Goal: Use online tool/utility

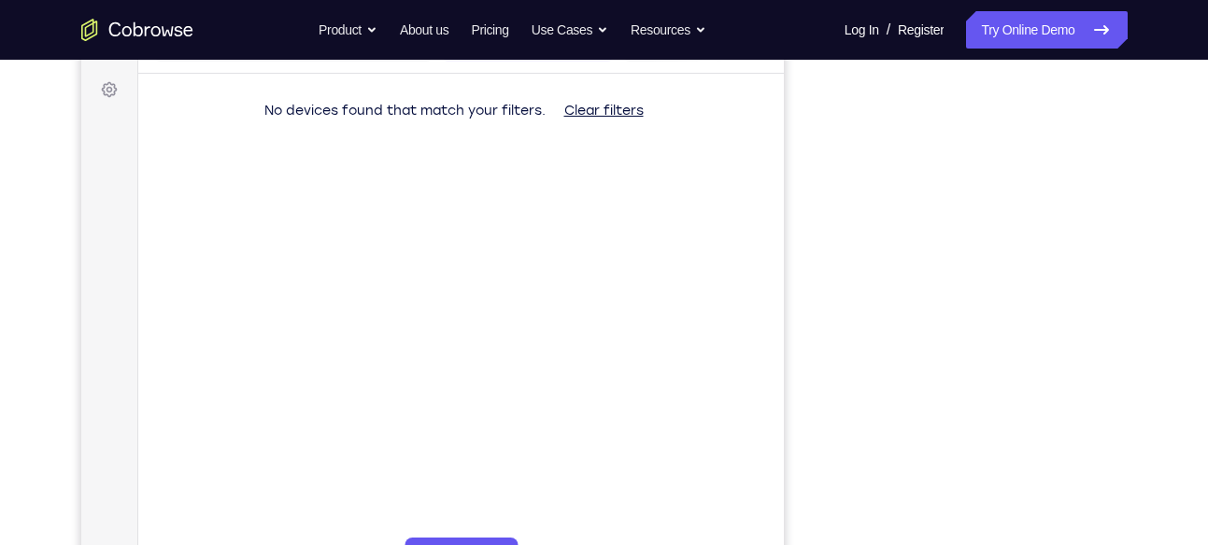
scroll to position [230, 0]
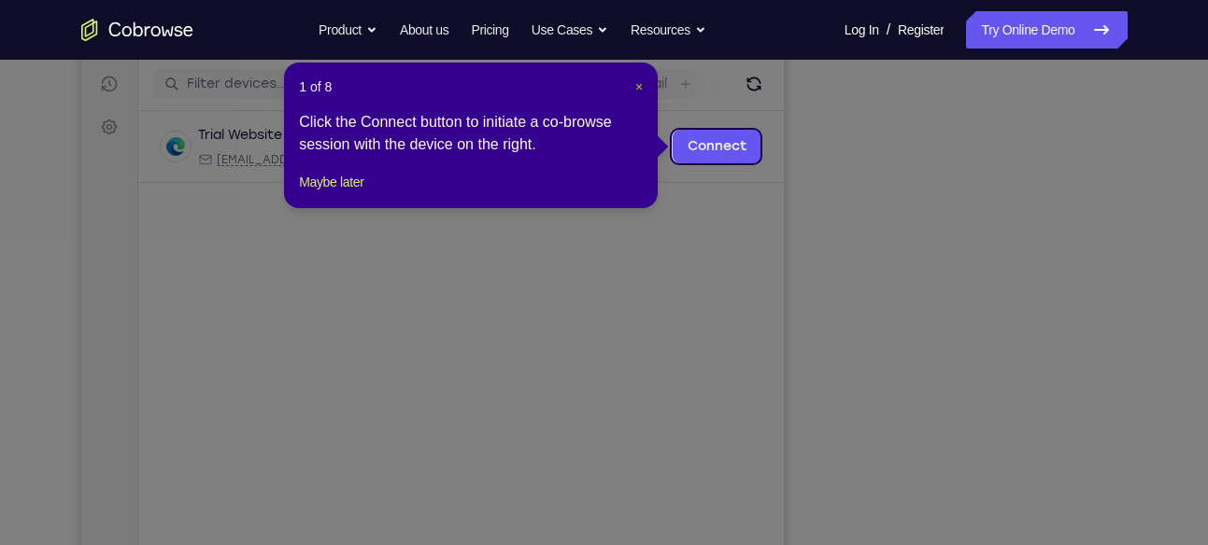
click at [637, 92] on span "×" at bounding box center [638, 86] width 7 height 15
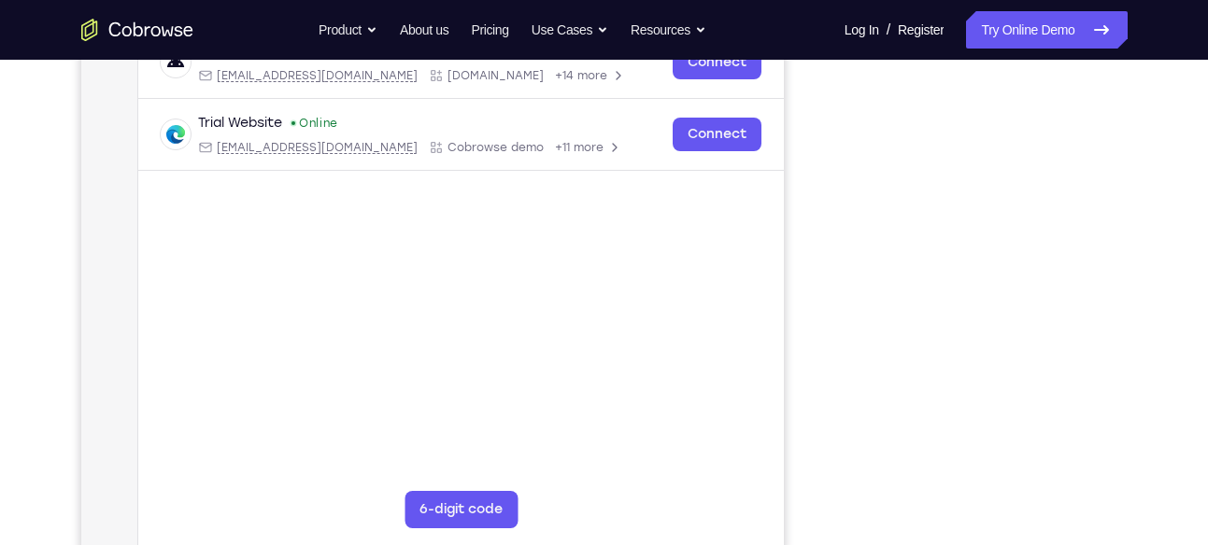
scroll to position [272, 0]
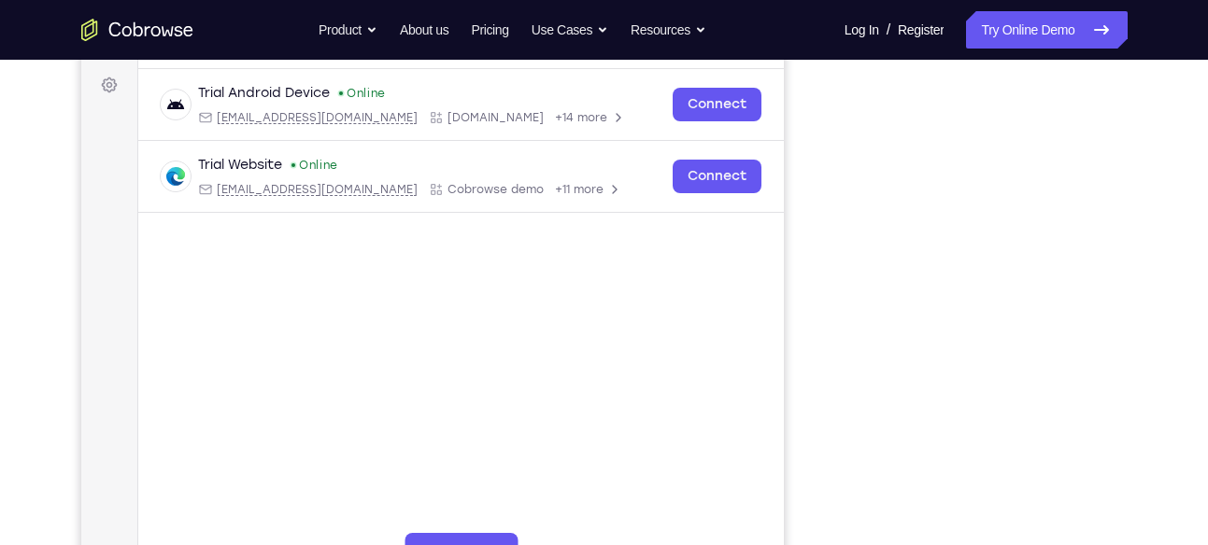
drag, startPoint x: 369, startPoint y: 398, endPoint x: 142, endPoint y: -389, distance: 818.5
click at [142, 0] on html "Skip to main content Connect Sessions Settings Open main menu Connect demo_id 9…" at bounding box center [431, 284] width 702 height 626
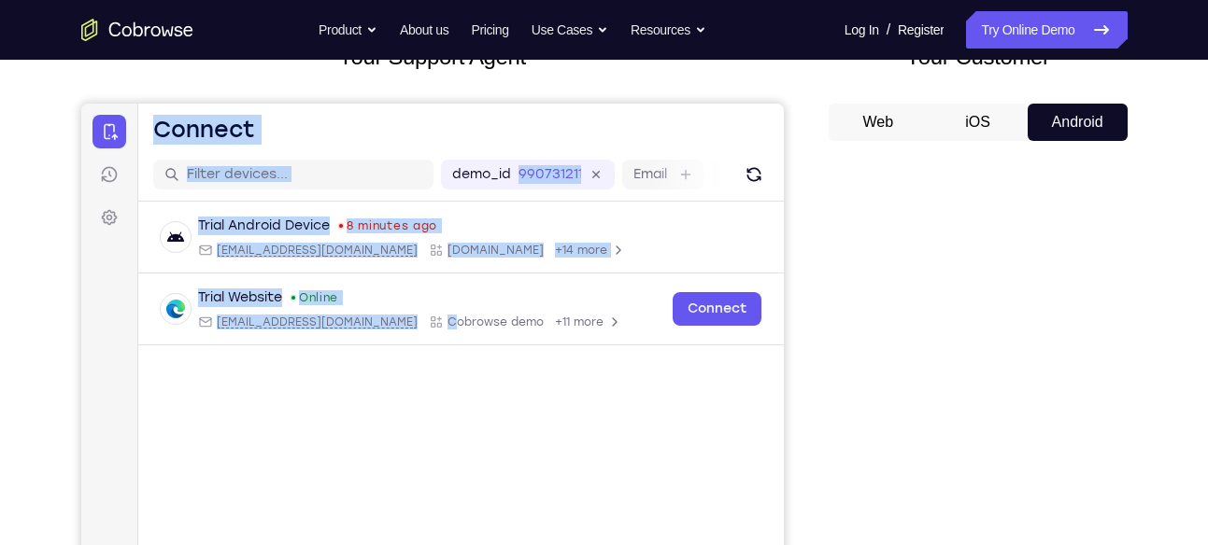
scroll to position [143, 0]
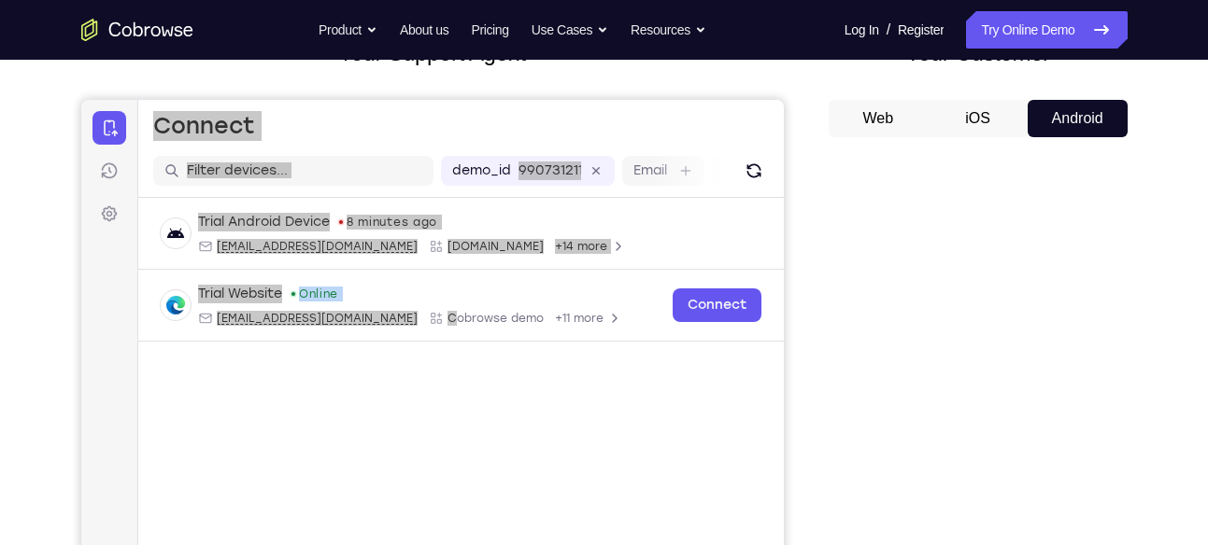
click at [800, 234] on div "Your Support Agent Your Customer Web iOS Android" at bounding box center [604, 381] width 1046 height 690
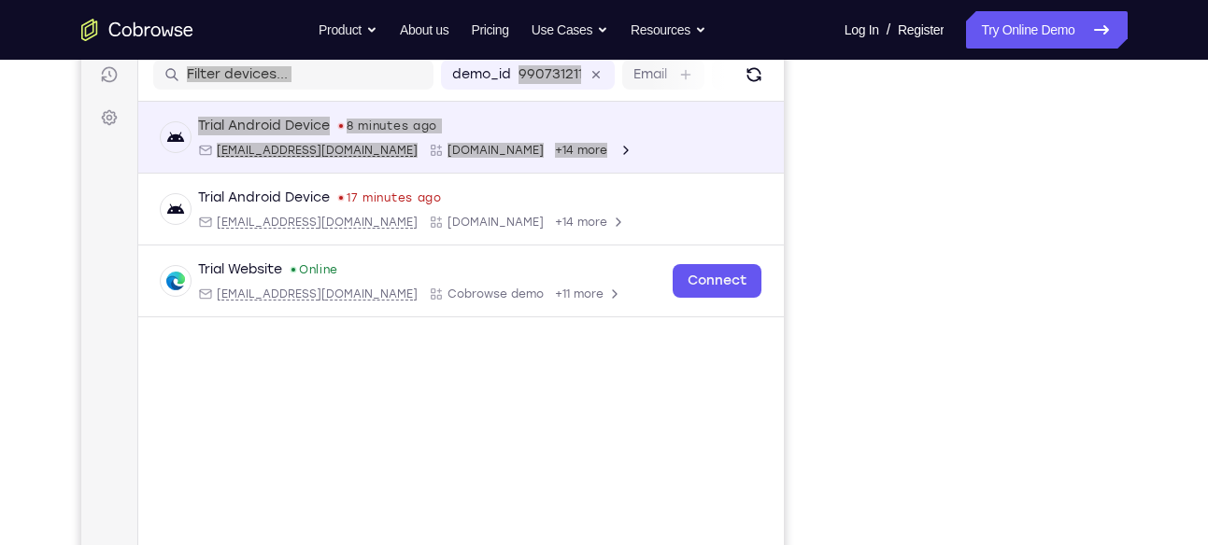
scroll to position [233, 0]
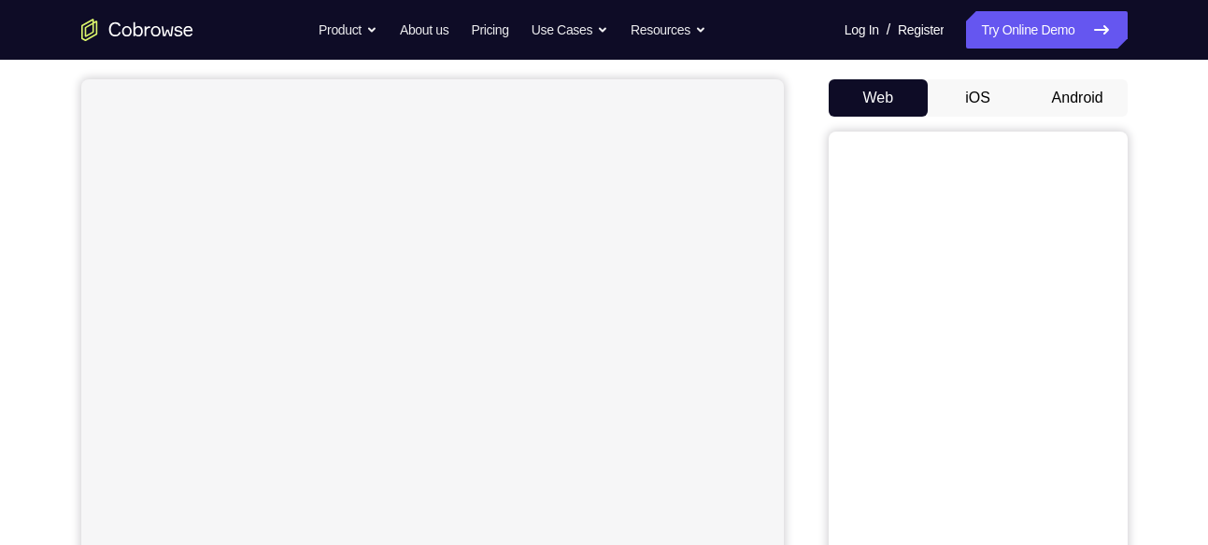
click at [1067, 90] on button "Android" at bounding box center [1077, 97] width 100 height 37
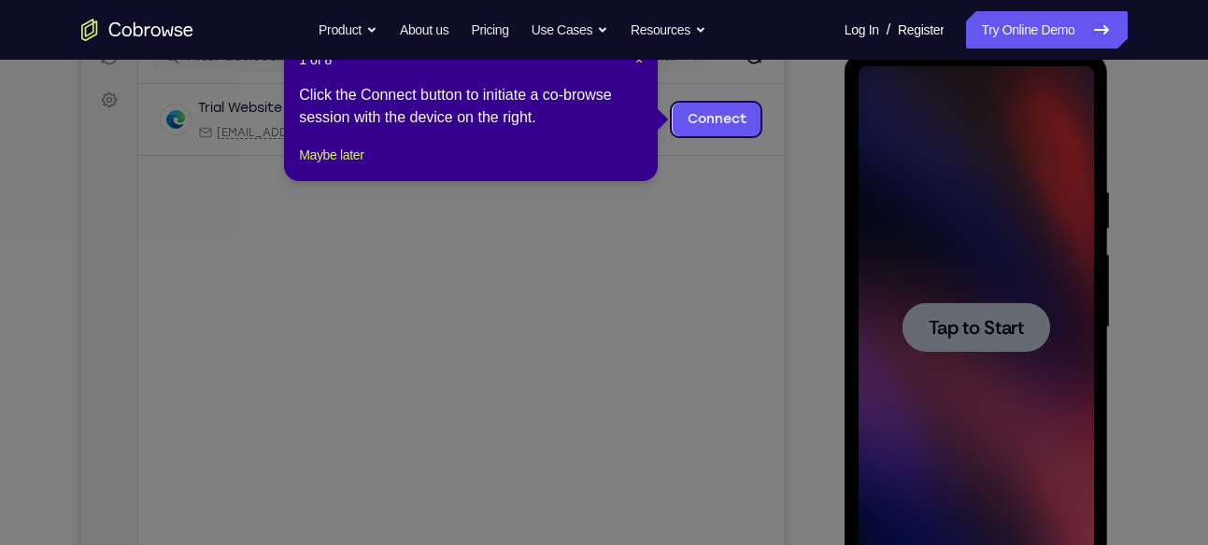
click at [935, 336] on span "Tap to Start" at bounding box center [975, 328] width 95 height 19
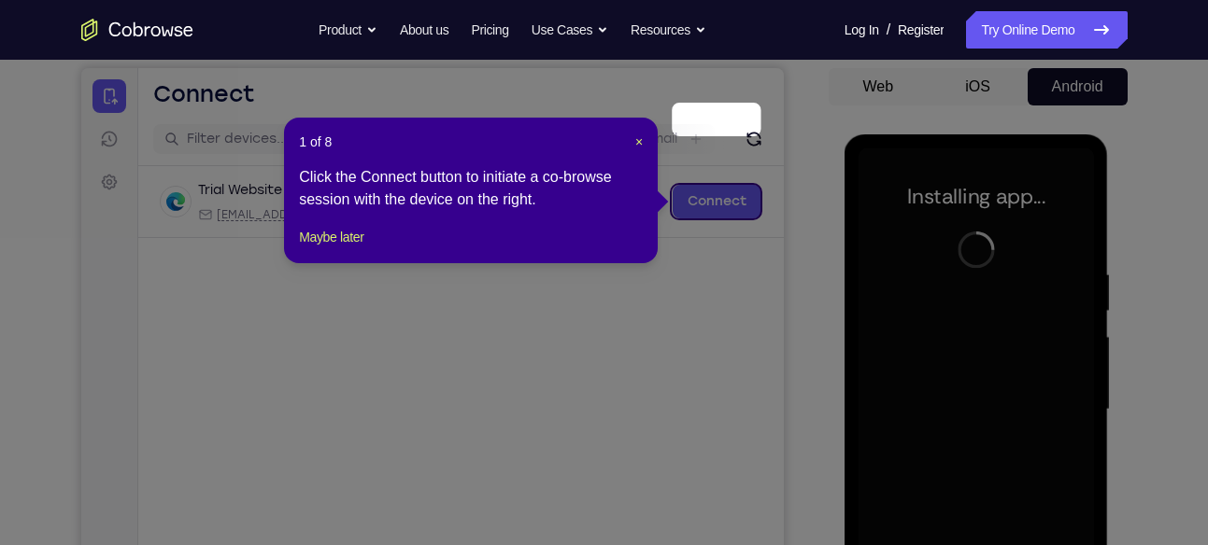
scroll to position [169, 0]
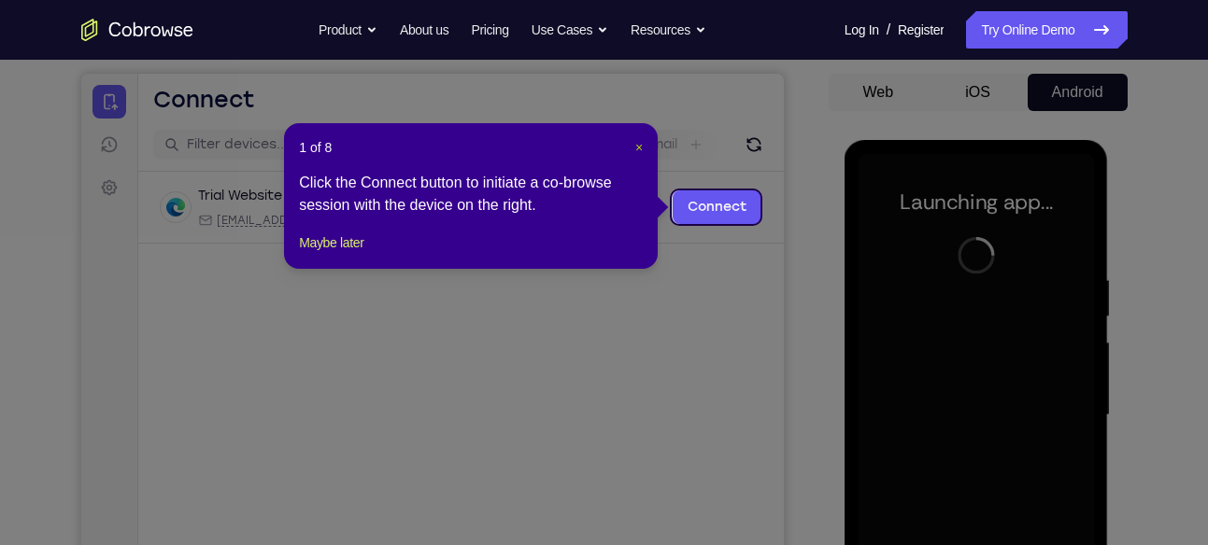
click at [635, 140] on span "×" at bounding box center [638, 147] width 7 height 15
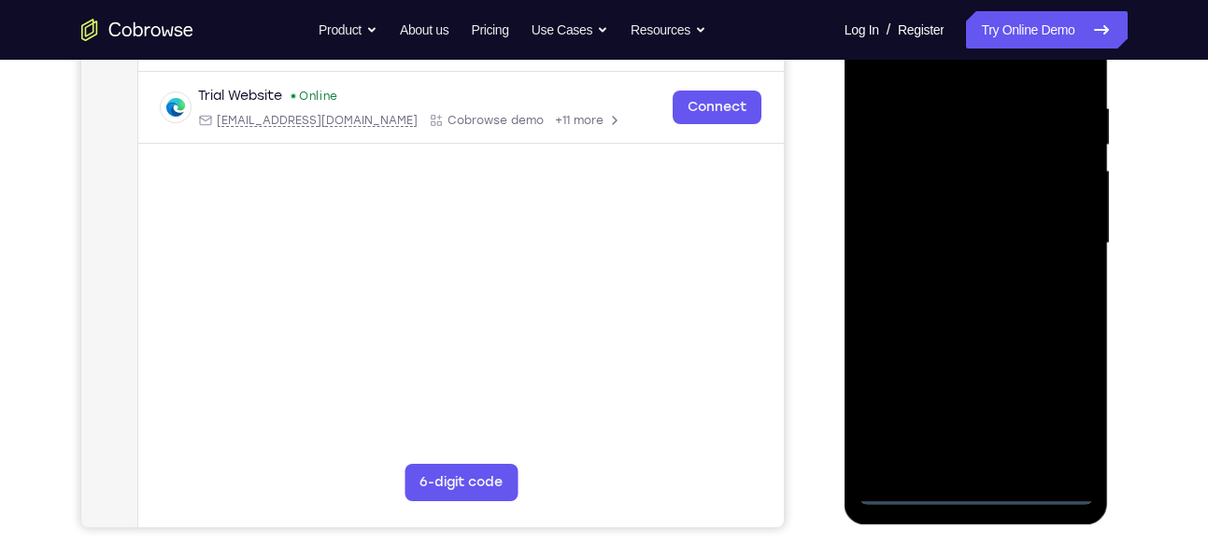
scroll to position [353, 0]
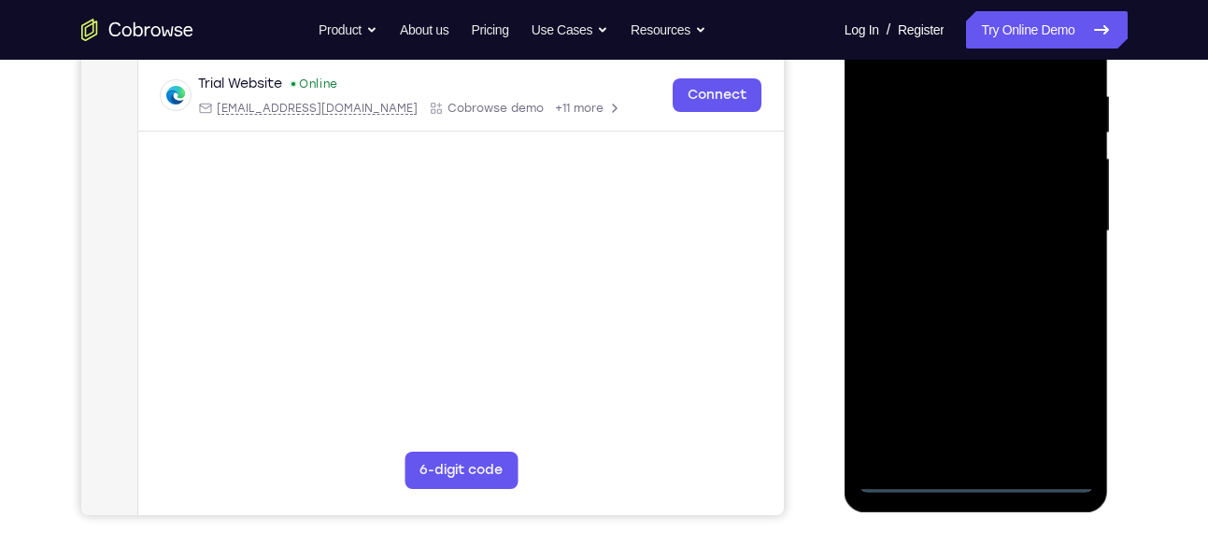
click at [972, 479] on div at bounding box center [975, 231] width 235 height 523
click at [1055, 393] on div at bounding box center [975, 231] width 235 height 523
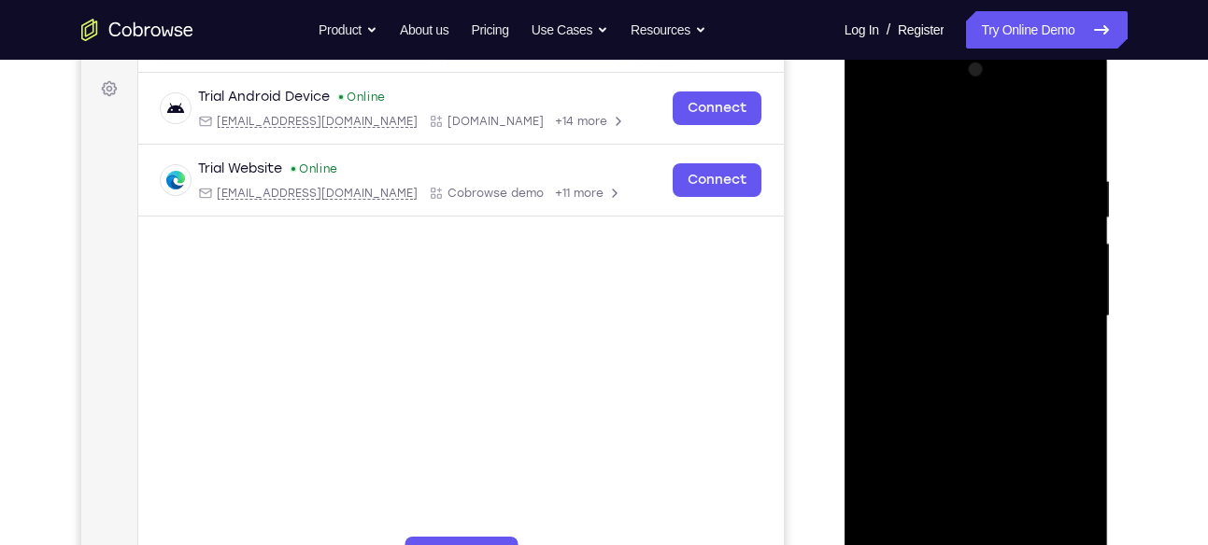
scroll to position [267, 0]
click at [929, 138] on div at bounding box center [975, 317] width 235 height 523
click at [1050, 298] on div at bounding box center [975, 317] width 235 height 523
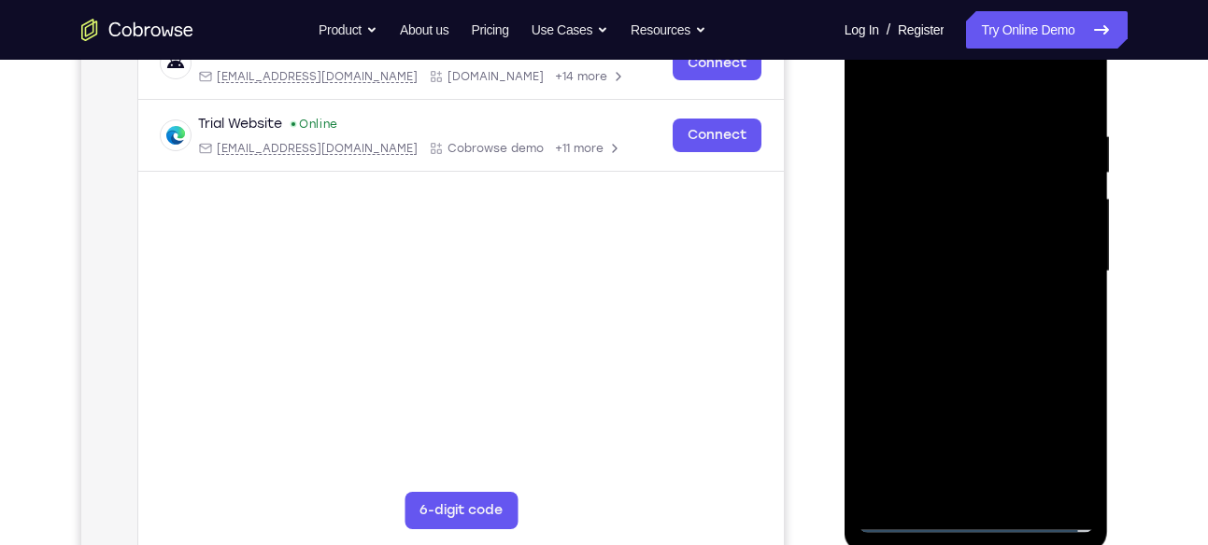
click at [956, 305] on div at bounding box center [975, 271] width 235 height 523
click at [958, 248] on div at bounding box center [975, 271] width 235 height 523
click at [962, 232] on div at bounding box center [975, 271] width 235 height 523
click at [950, 276] on div at bounding box center [975, 271] width 235 height 523
click at [944, 328] on div at bounding box center [975, 271] width 235 height 523
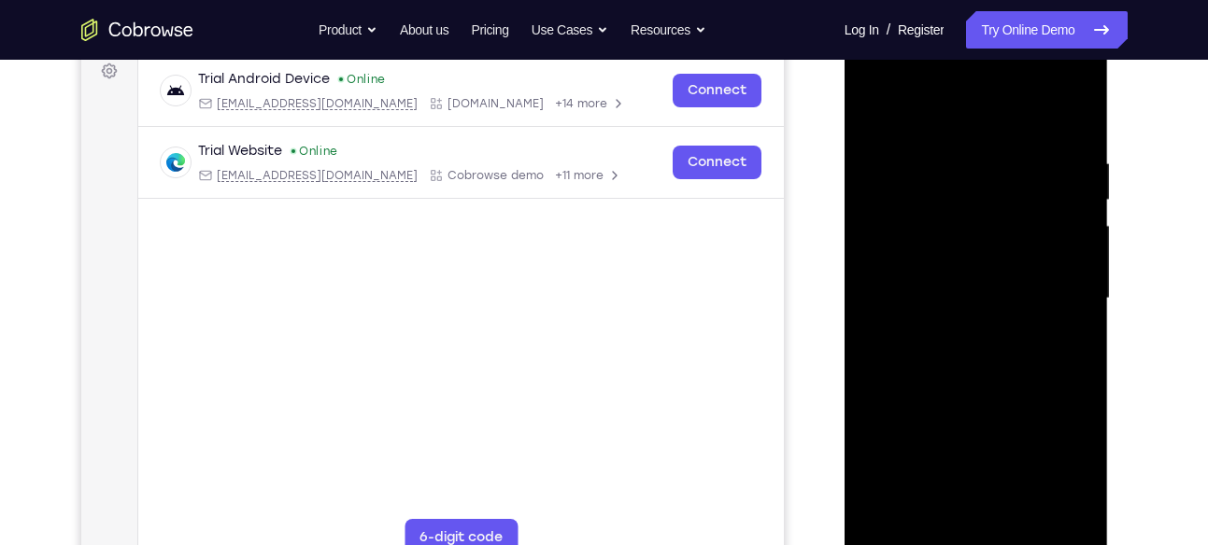
scroll to position [284, 0]
click at [970, 353] on div at bounding box center [975, 300] width 235 height 523
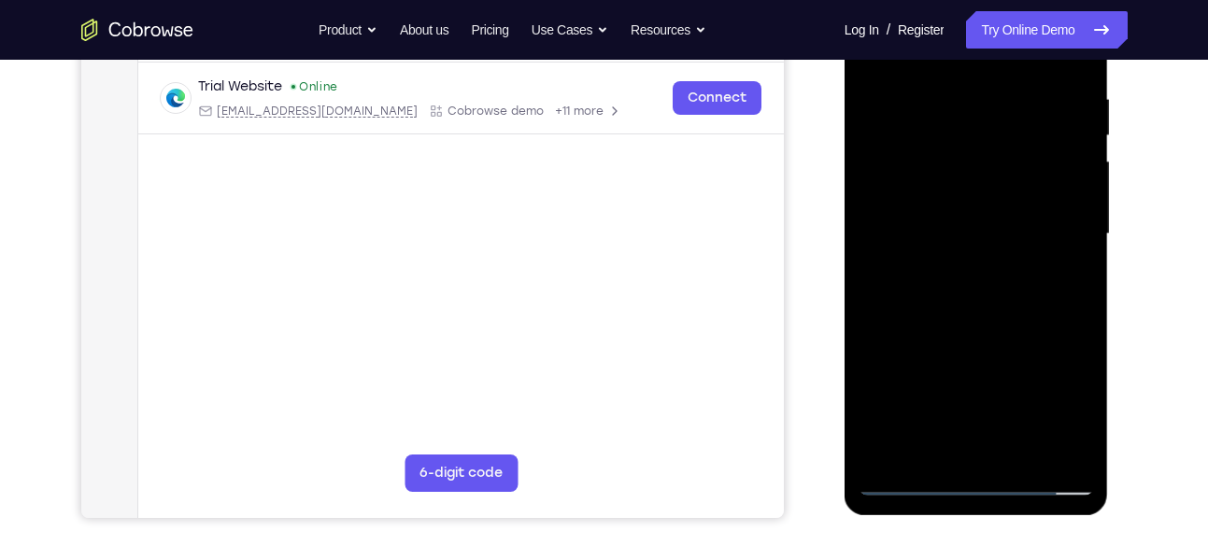
scroll to position [357, 0]
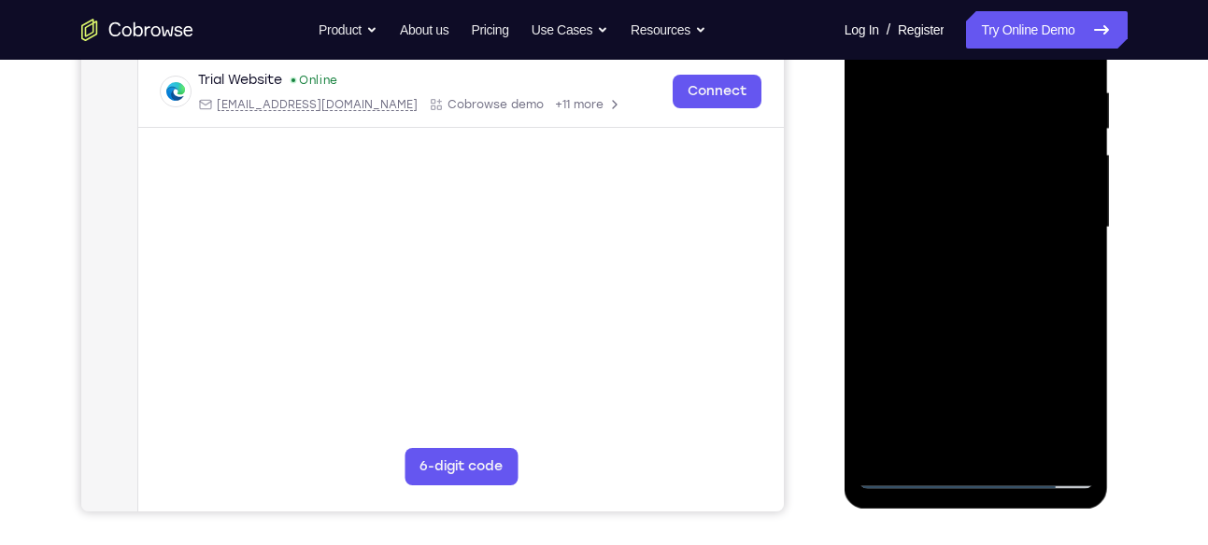
click at [992, 306] on div at bounding box center [975, 227] width 235 height 523
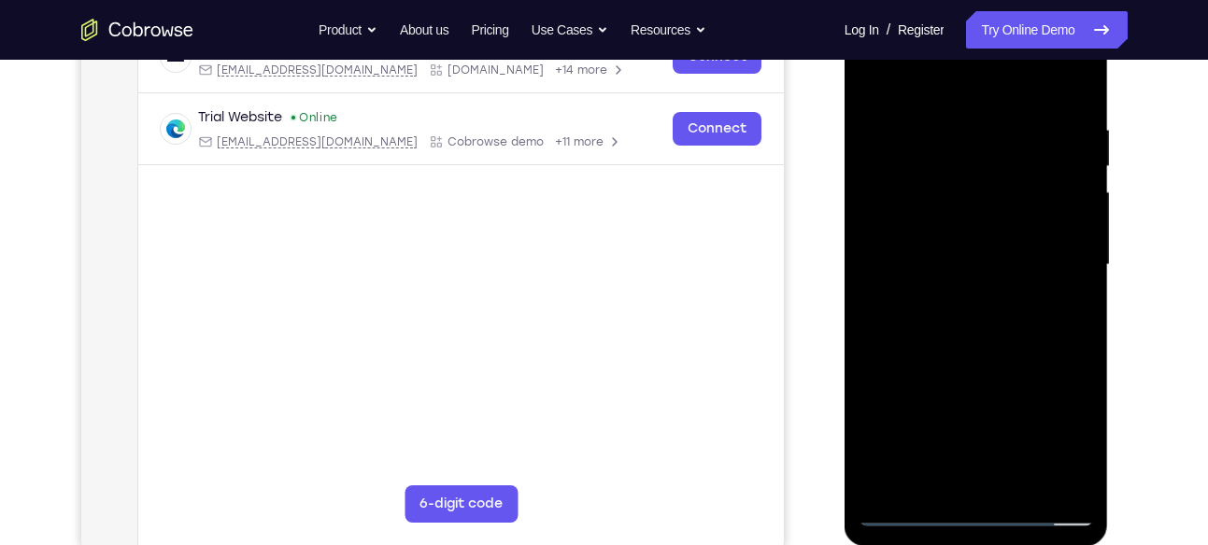
scroll to position [319, 0]
click at [948, 113] on div at bounding box center [975, 266] width 235 height 523
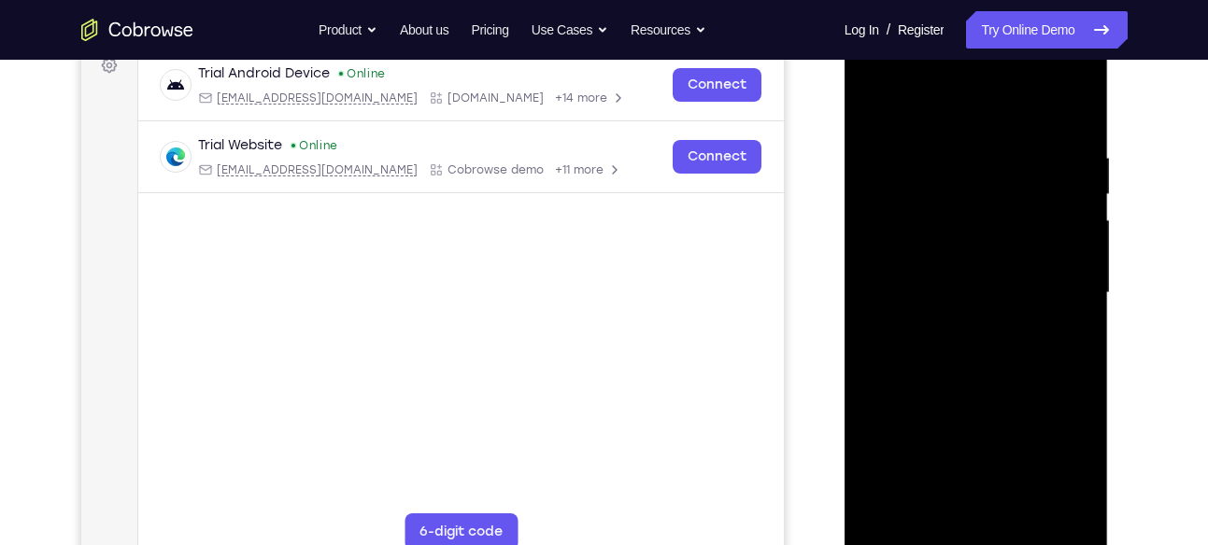
click at [1069, 108] on div at bounding box center [975, 293] width 235 height 523
click at [1079, 508] on div at bounding box center [975, 293] width 235 height 523
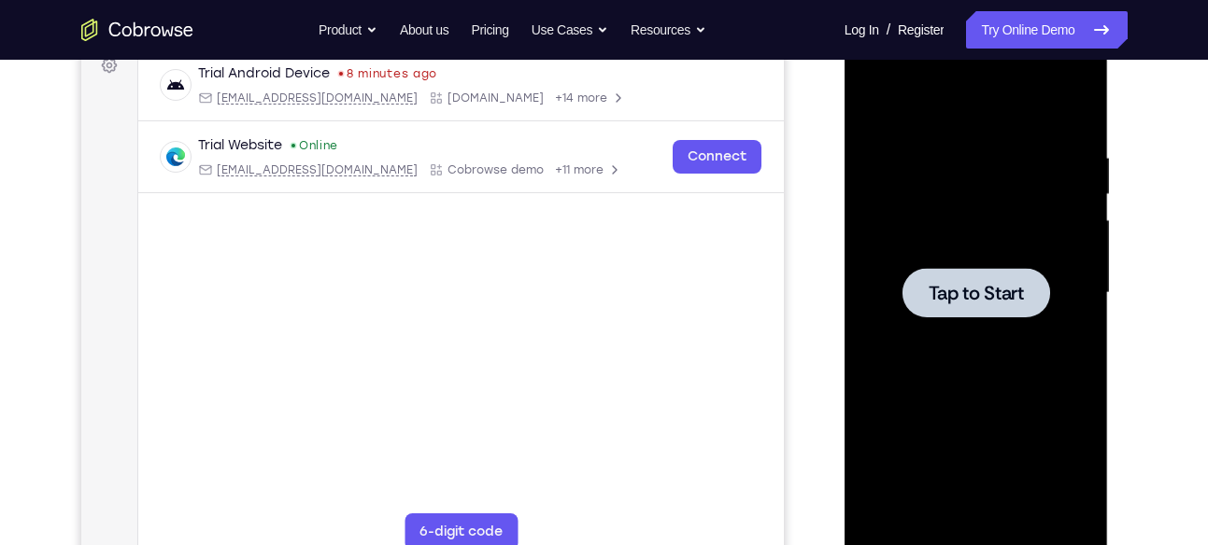
click at [948, 284] on span "Tap to Start" at bounding box center [975, 293] width 95 height 19
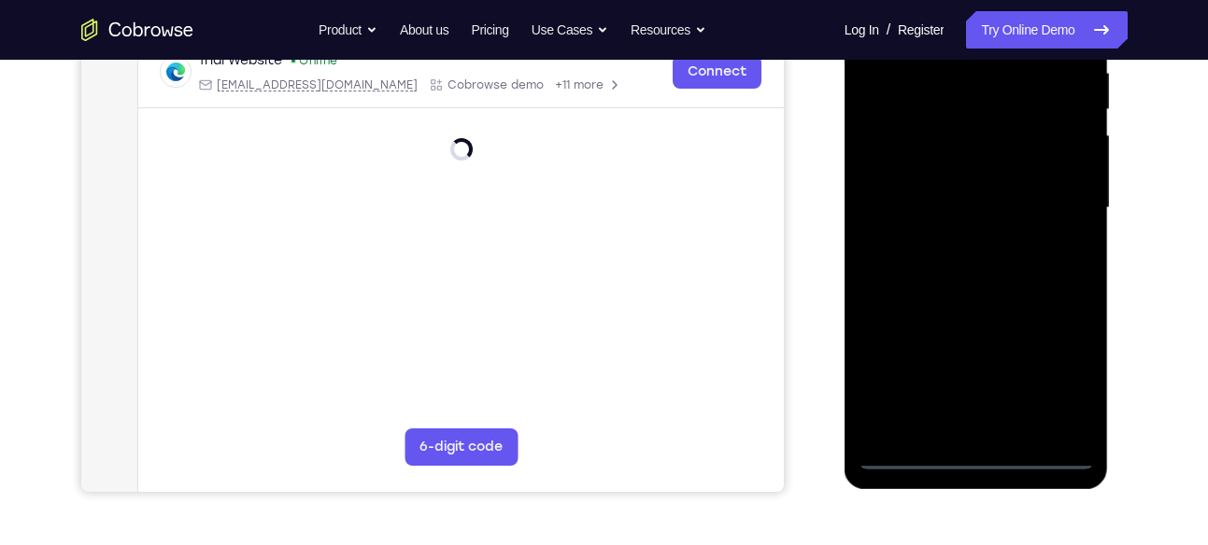
scroll to position [377, 0]
